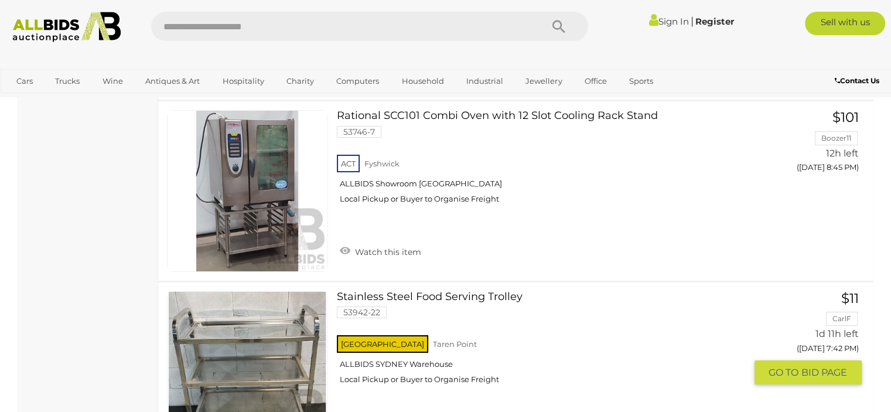
scroll to position [4101, 0]
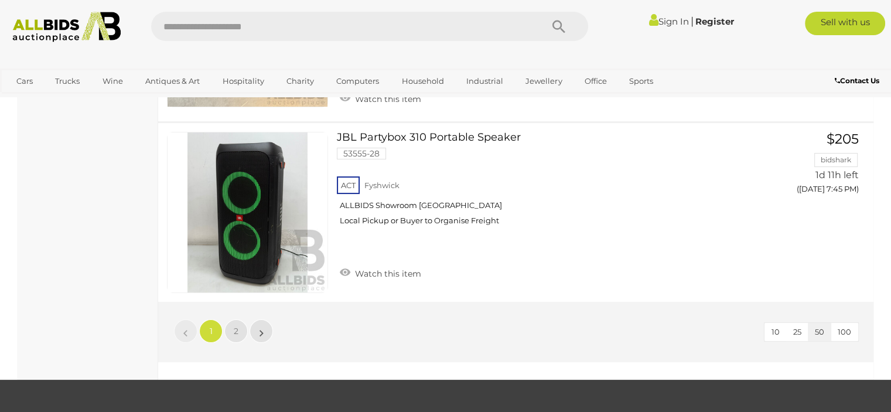
scroll to position [9138, 0]
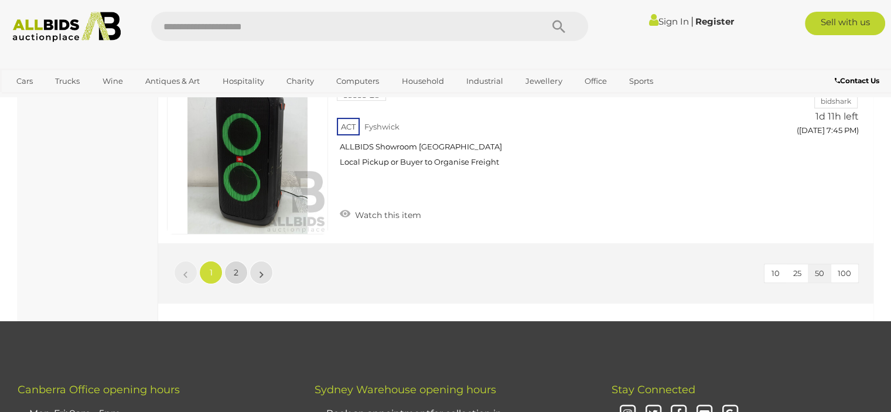
click at [235, 267] on span "2" at bounding box center [236, 272] width 5 height 11
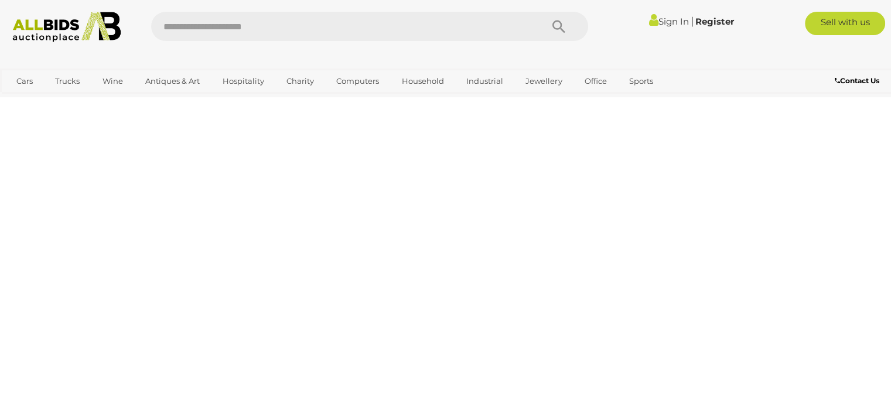
scroll to position [180, 0]
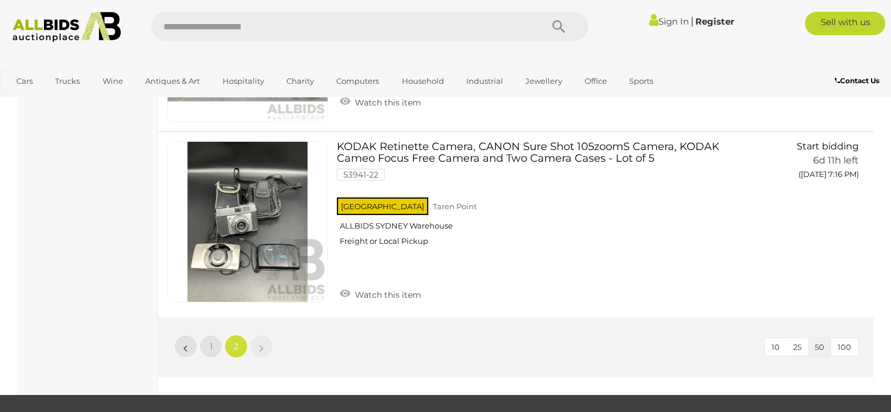
scroll to position [8381, 0]
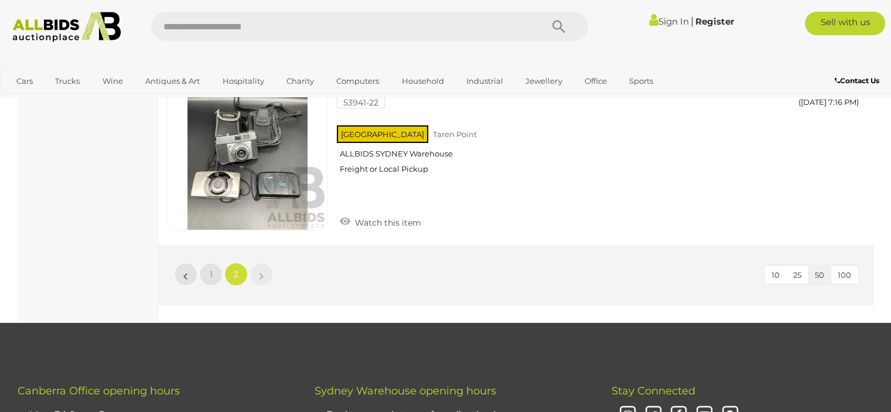
scroll to position [180, 0]
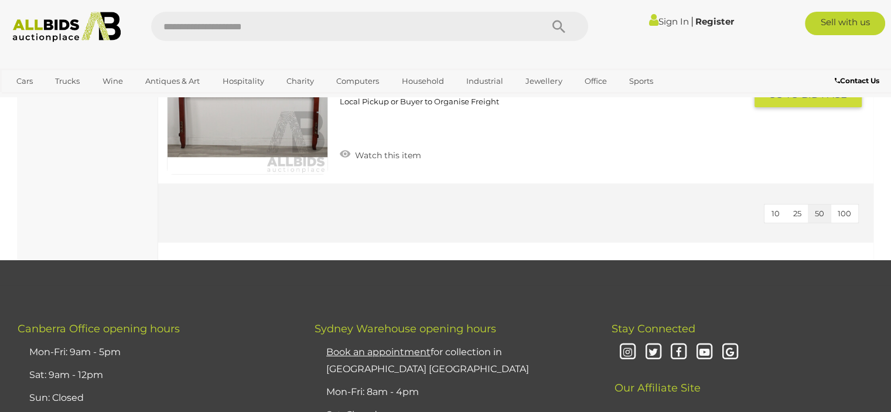
scroll to position [4276, 0]
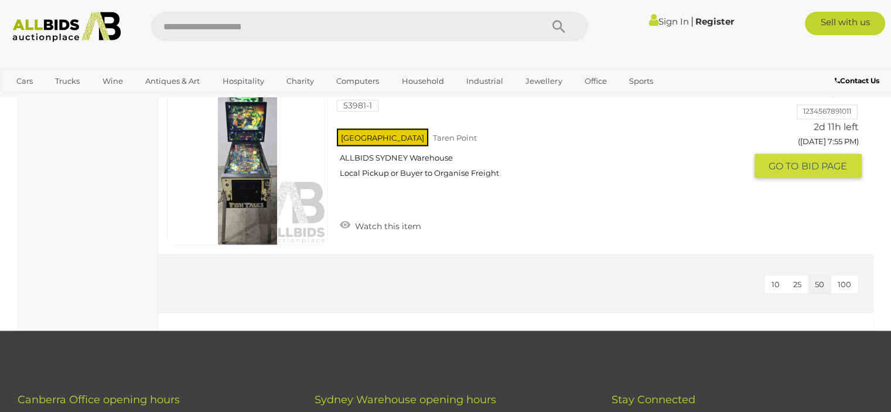
scroll to position [2167, 0]
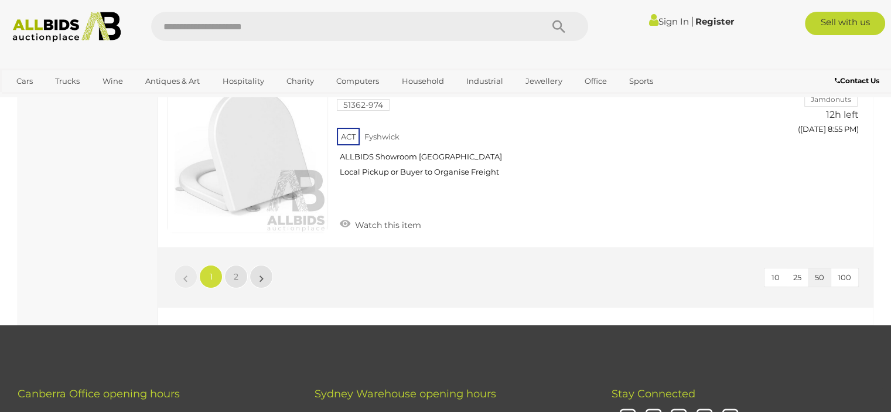
scroll to position [9021, 0]
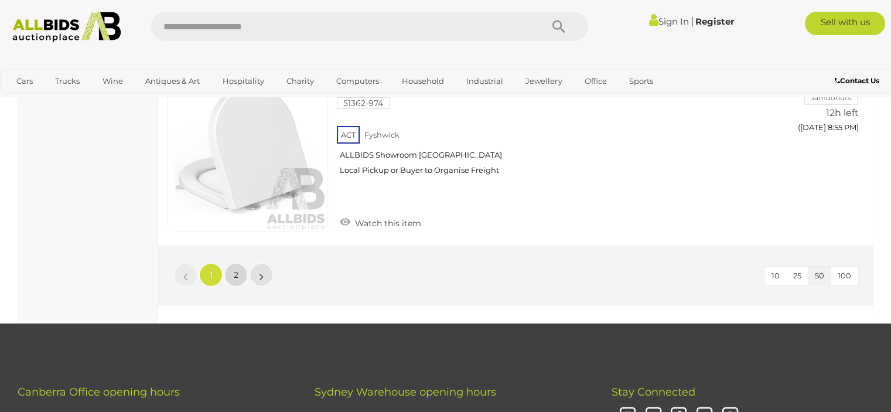
click at [229, 263] on link "2" at bounding box center [235, 274] width 23 height 23
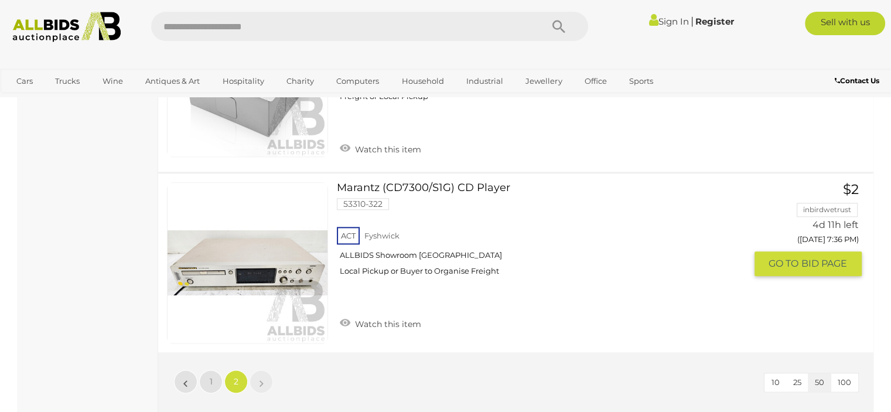
scroll to position [5859, 0]
